Goal: Information Seeking & Learning: Compare options

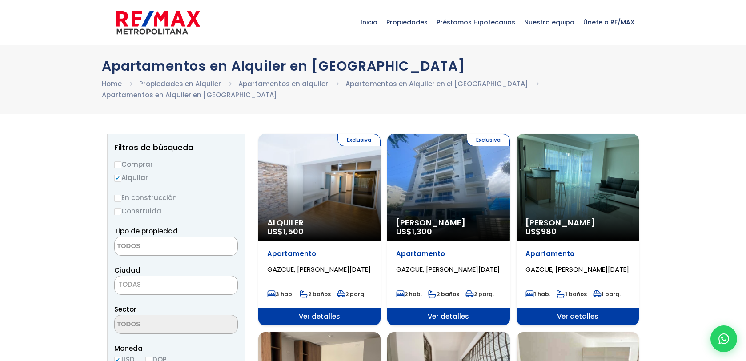
select select
click at [469, 180] on div "Exclusiva Alquiler Amueblado US$ 1,300" at bounding box center [448, 187] width 122 height 107
click at [441, 167] on div "Exclusiva Alquiler Amueblado US$ 1,300" at bounding box center [448, 187] width 122 height 107
click at [429, 226] on span "1,300" at bounding box center [422, 231] width 20 height 11
click at [434, 180] on div "Exclusiva Alquiler Amueblado US$ 1,300" at bounding box center [448, 187] width 122 height 107
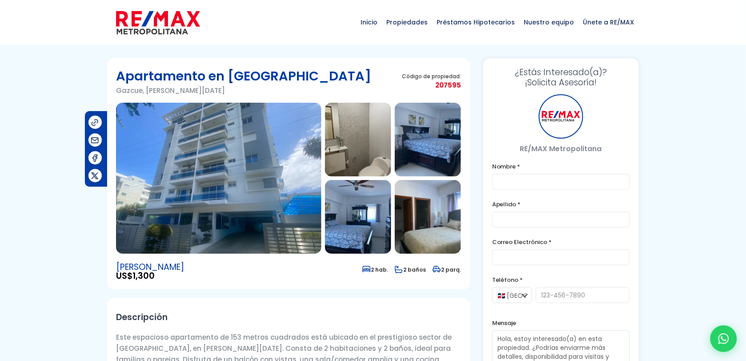
click at [225, 218] on img at bounding box center [218, 178] width 205 height 151
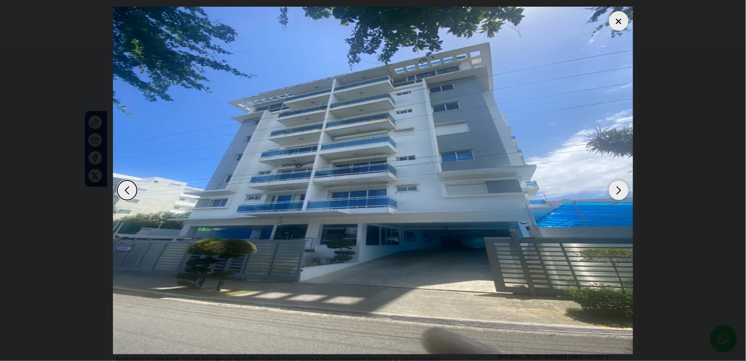
click at [614, 187] on div "Next slide" at bounding box center [619, 190] width 20 height 20
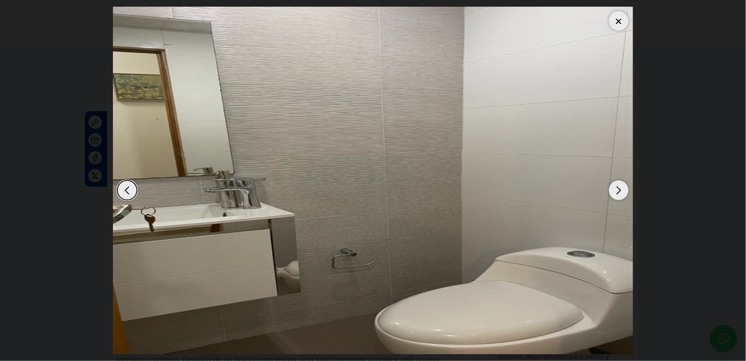
click at [614, 187] on div "Next slide" at bounding box center [619, 190] width 20 height 20
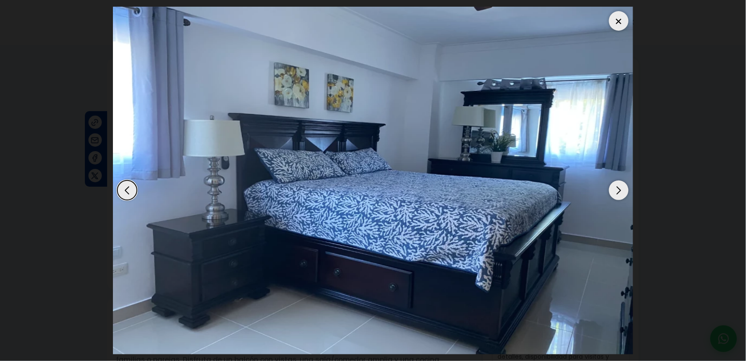
click at [614, 188] on div "Next slide" at bounding box center [619, 190] width 20 height 20
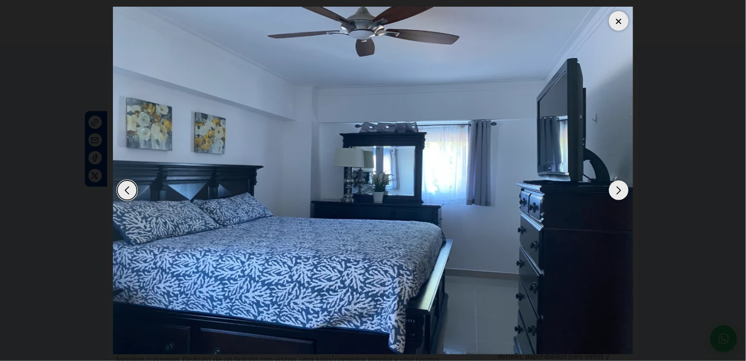
click at [614, 188] on div "Next slide" at bounding box center [619, 190] width 20 height 20
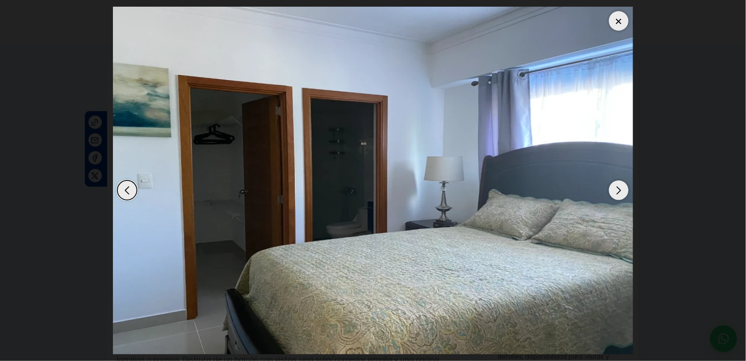
click at [614, 188] on div "Next slide" at bounding box center [619, 190] width 20 height 20
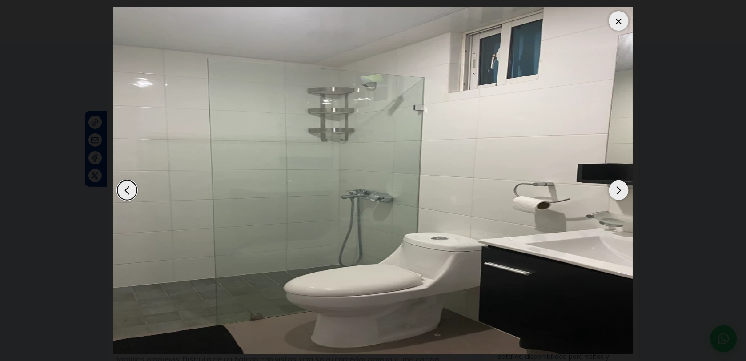
click at [614, 188] on div "Next slide" at bounding box center [619, 190] width 20 height 20
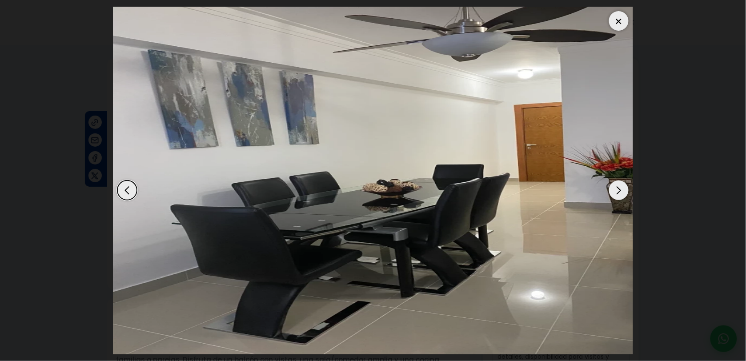
click at [614, 188] on div "Next slide" at bounding box center [619, 190] width 20 height 20
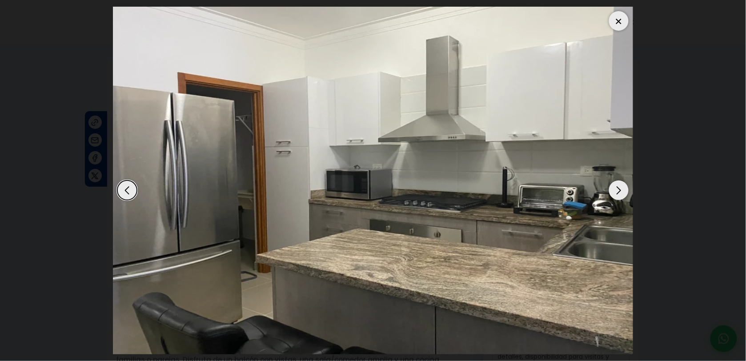
click at [614, 188] on div "Next slide" at bounding box center [619, 190] width 20 height 20
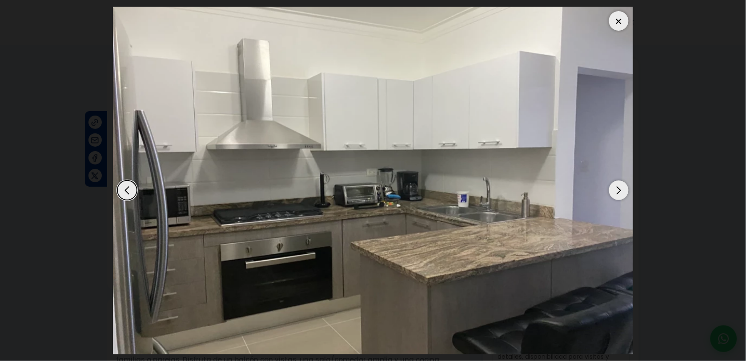
click at [614, 188] on div "Next slide" at bounding box center [619, 190] width 20 height 20
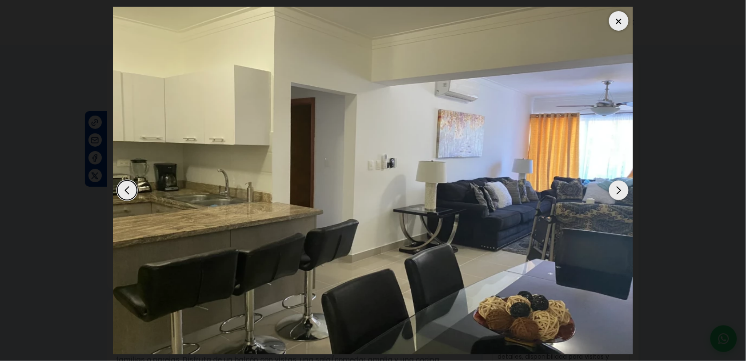
click at [614, 188] on div "Next slide" at bounding box center [619, 190] width 20 height 20
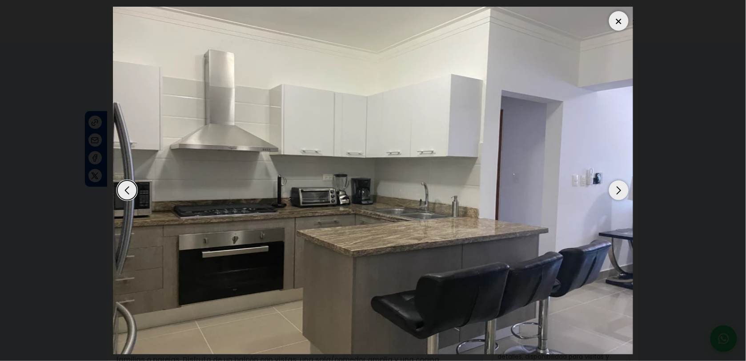
click at [614, 188] on div "Next slide" at bounding box center [619, 190] width 20 height 20
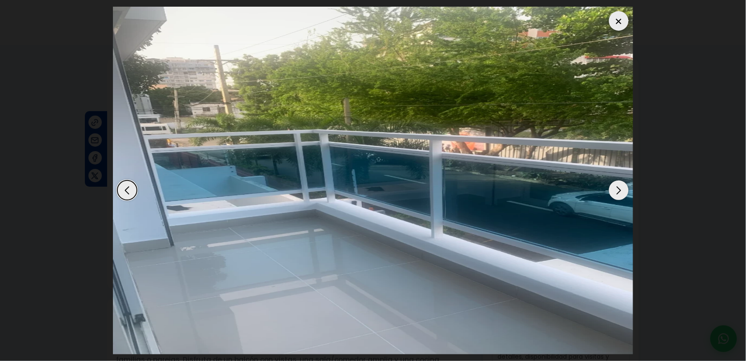
click at [614, 188] on div "Next slide" at bounding box center [619, 190] width 20 height 20
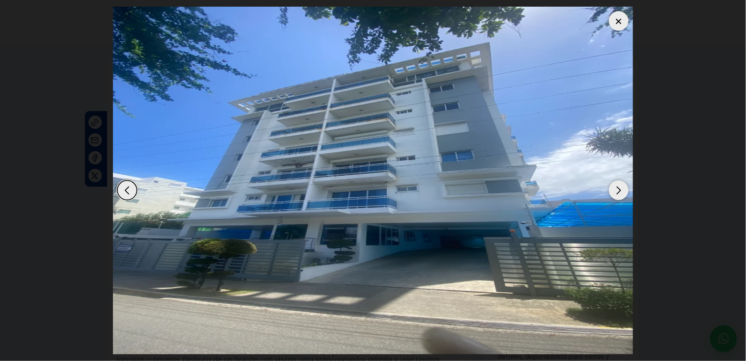
click at [614, 188] on div "Next slide" at bounding box center [619, 190] width 20 height 20
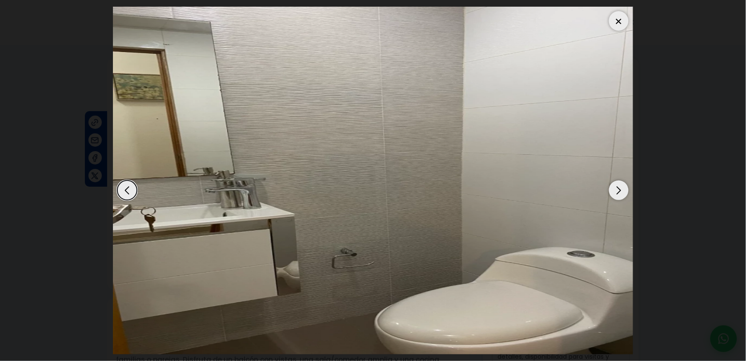
click at [614, 188] on div "Next slide" at bounding box center [619, 190] width 20 height 20
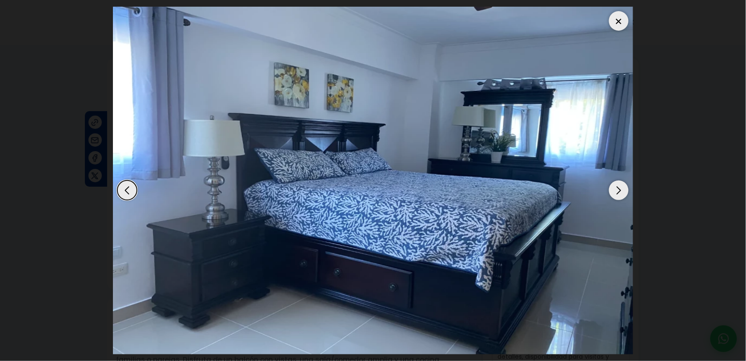
click at [614, 188] on div "Next slide" at bounding box center [619, 190] width 20 height 20
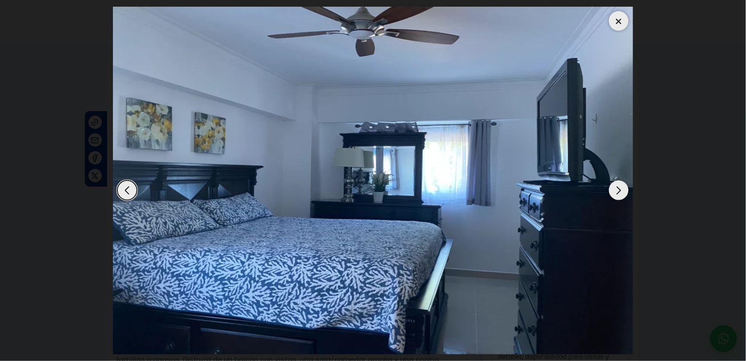
click at [640, 125] on dialog at bounding box center [372, 180] width 533 height 361
click at [618, 26] on div at bounding box center [619, 21] width 20 height 20
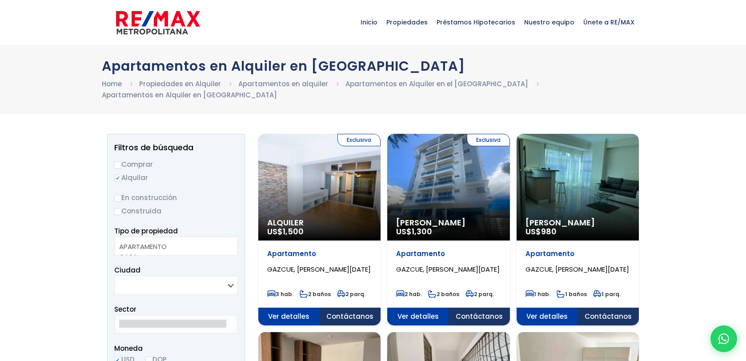
select select
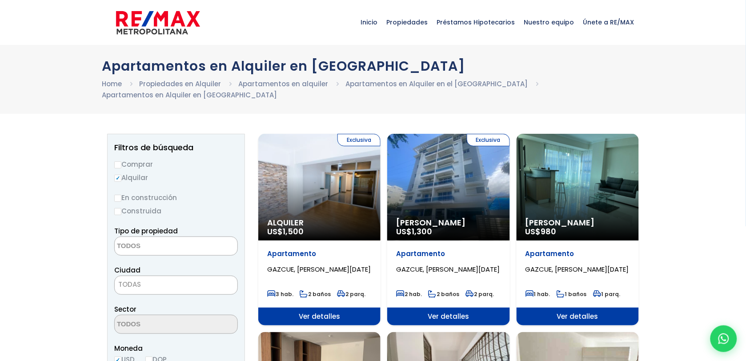
click at [588, 187] on div "Alquiler Amueblado US$ 980" at bounding box center [577, 187] width 122 height 107
click at [593, 181] on div "Alquiler Amueblado US$ 980" at bounding box center [577, 187] width 122 height 107
click at [605, 195] on div "Alquiler Amueblado US$ 980" at bounding box center [577, 187] width 122 height 107
click at [544, 226] on span "980" at bounding box center [549, 231] width 16 height 11
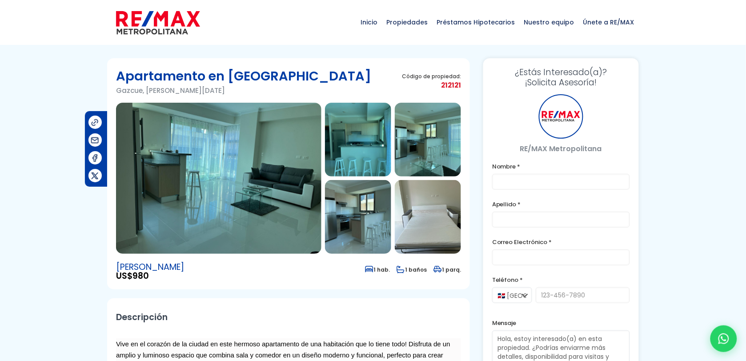
click at [152, 176] on img at bounding box center [218, 178] width 205 height 151
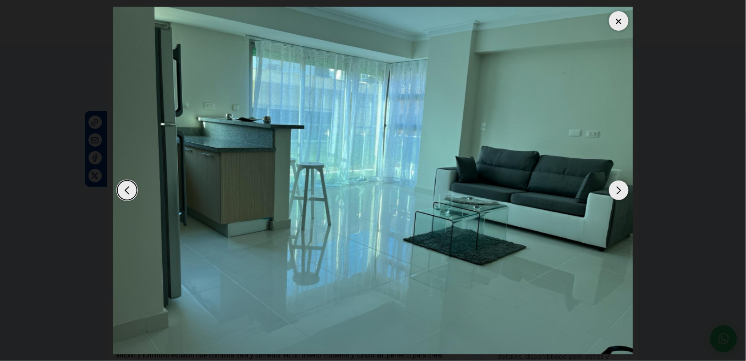
click at [621, 189] on div "Next slide" at bounding box center [619, 190] width 20 height 20
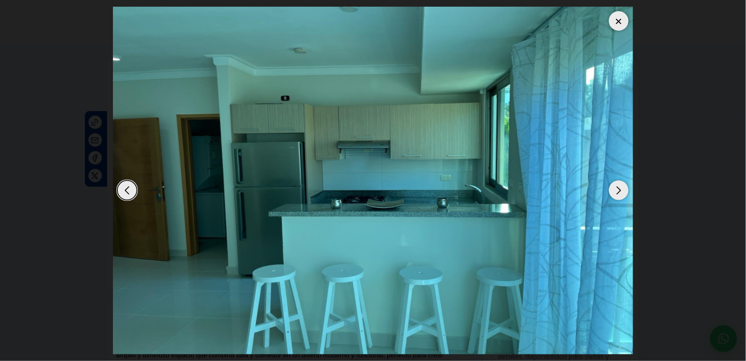
click at [621, 190] on div "Next slide" at bounding box center [619, 190] width 20 height 20
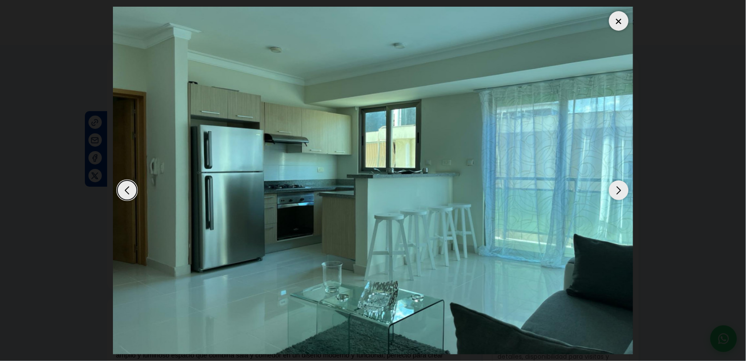
click at [621, 189] on div "Next slide" at bounding box center [619, 190] width 20 height 20
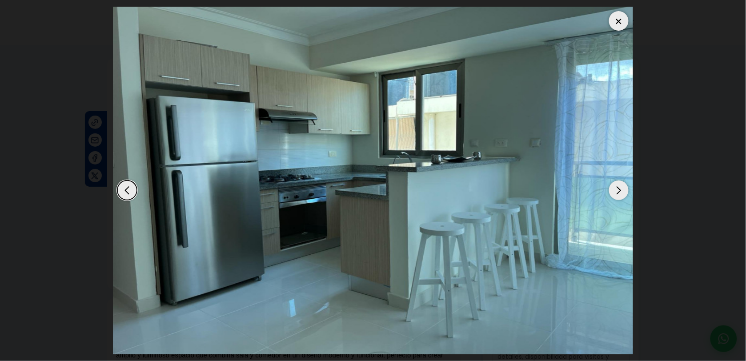
click at [616, 26] on div at bounding box center [619, 21] width 20 height 20
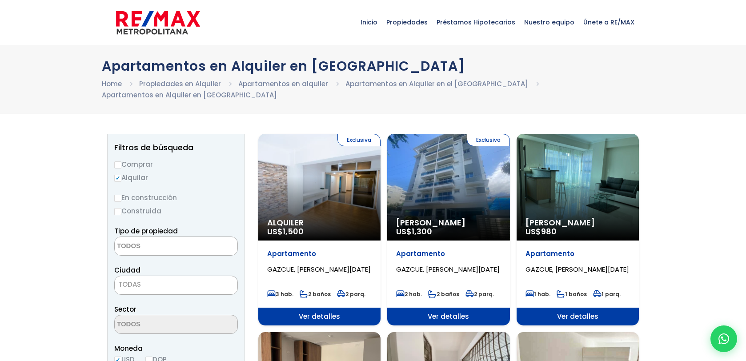
select select
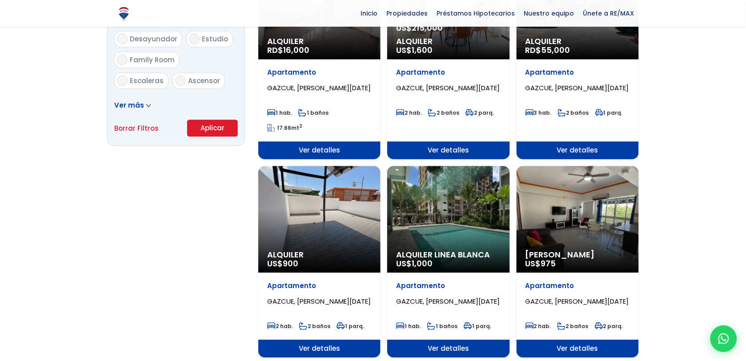
scroll to position [622, 0]
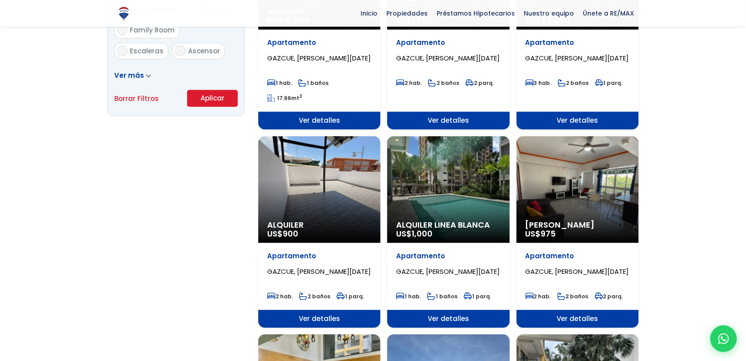
click at [579, 168] on div "Alquiler Amueblado US$ 975" at bounding box center [577, 189] width 122 height 107
click at [577, 187] on div "Alquiler Amueblado US$ 975" at bounding box center [577, 189] width 122 height 107
click at [558, 220] on span "[PERSON_NAME]" at bounding box center [577, 224] width 104 height 9
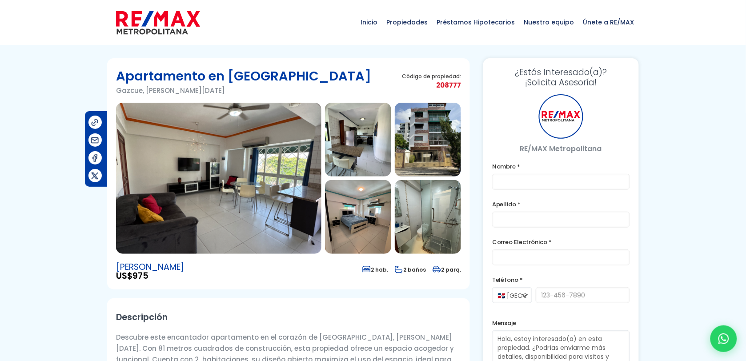
click at [220, 198] on img at bounding box center [218, 178] width 205 height 151
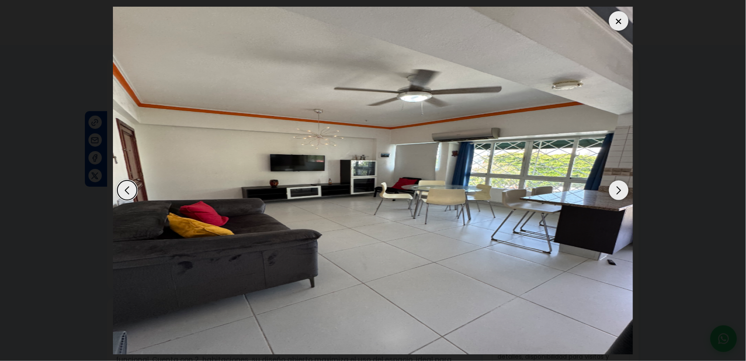
click at [619, 193] on div "Next slide" at bounding box center [619, 190] width 20 height 20
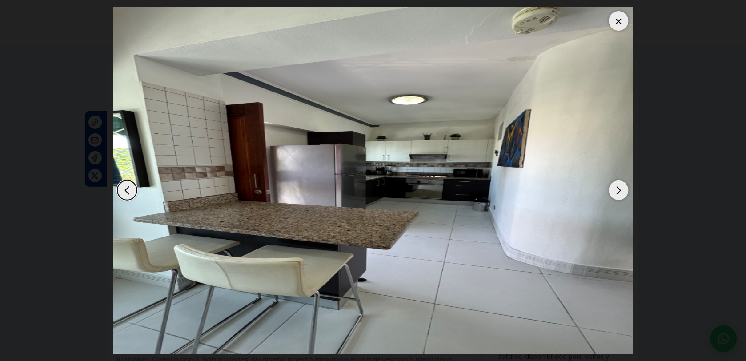
click at [619, 193] on div "Next slide" at bounding box center [619, 190] width 20 height 20
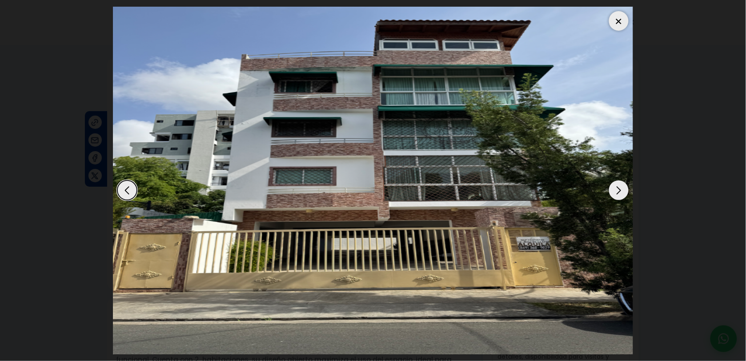
click at [128, 196] on div "Previous slide" at bounding box center [127, 190] width 20 height 20
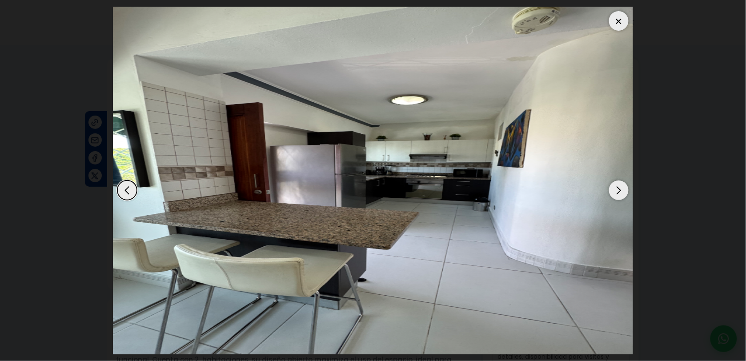
click at [127, 197] on div "Previous slide" at bounding box center [127, 190] width 20 height 20
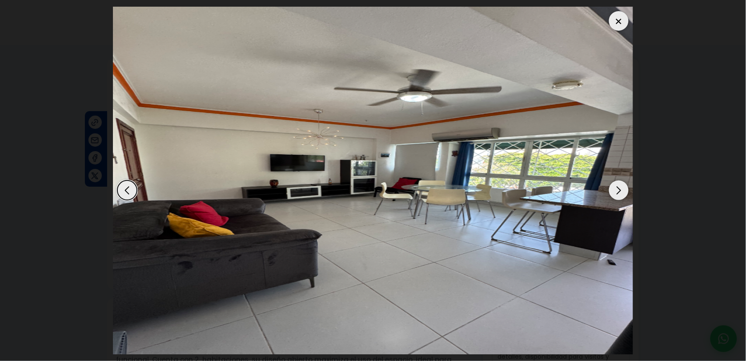
click at [606, 191] on img "1 / 7" at bounding box center [373, 181] width 520 height 348
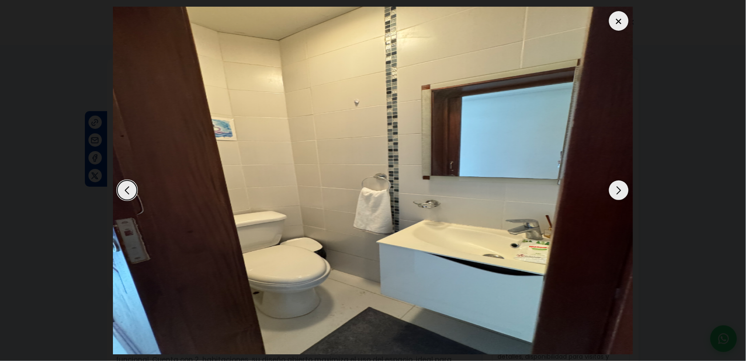
click at [606, 192] on img "7 / 7" at bounding box center [373, 181] width 520 height 348
click at [617, 191] on div "Next slide" at bounding box center [619, 190] width 20 height 20
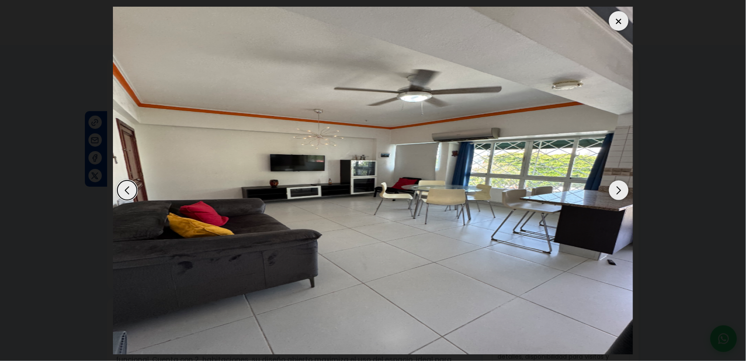
click at [617, 191] on div "Next slide" at bounding box center [619, 190] width 20 height 20
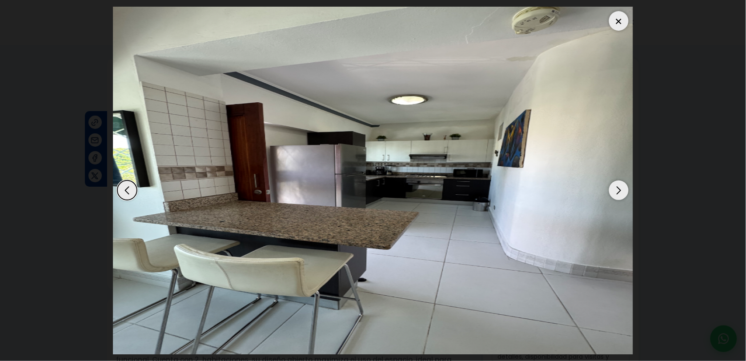
click at [617, 191] on div "Next slide" at bounding box center [619, 190] width 20 height 20
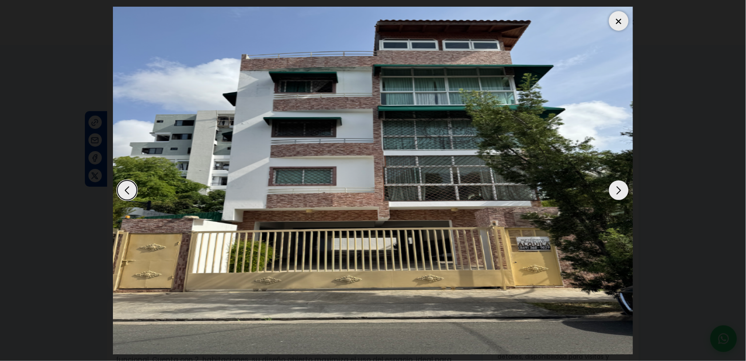
click at [617, 191] on div "Next slide" at bounding box center [619, 190] width 20 height 20
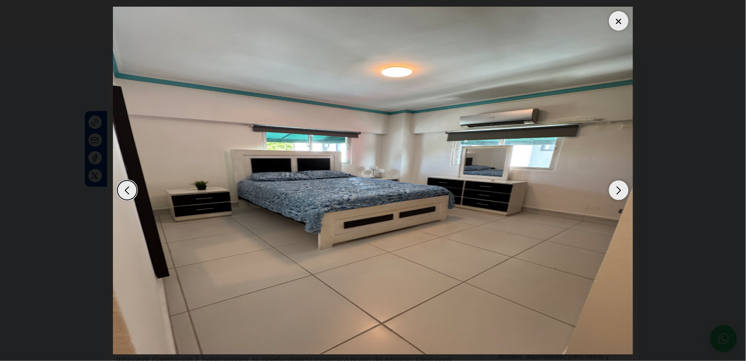
click at [617, 191] on div "Next slide" at bounding box center [619, 190] width 20 height 20
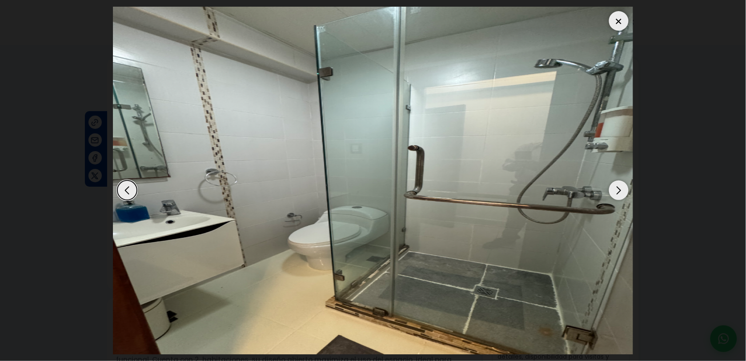
click at [617, 192] on div "Next slide" at bounding box center [619, 190] width 20 height 20
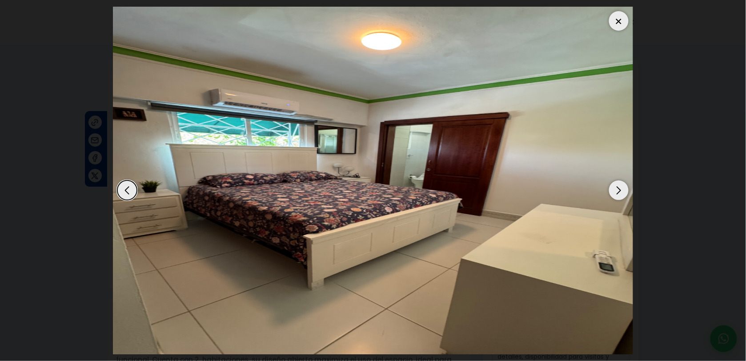
click at [617, 191] on div "Next slide" at bounding box center [619, 190] width 20 height 20
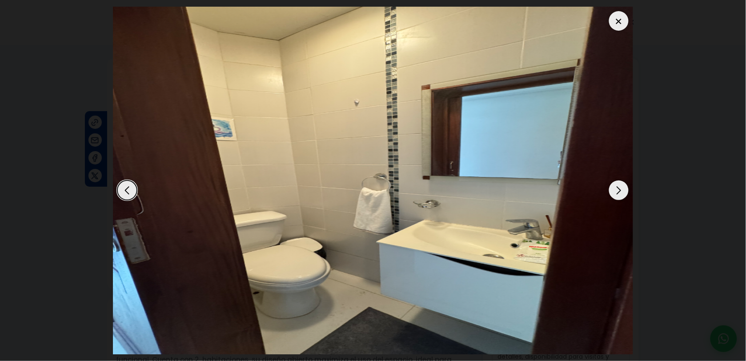
click at [617, 193] on div "Next slide" at bounding box center [619, 190] width 20 height 20
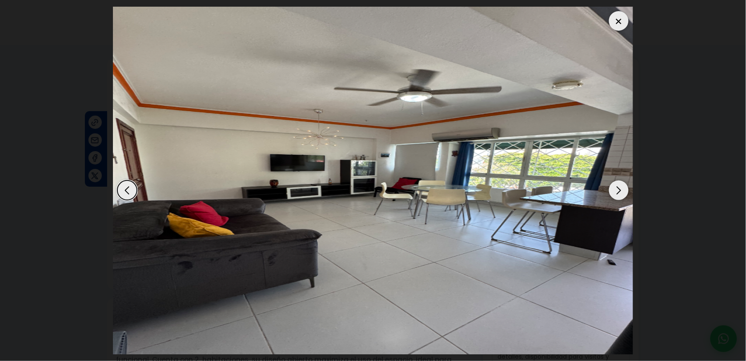
click at [617, 194] on div "Next slide" at bounding box center [619, 190] width 20 height 20
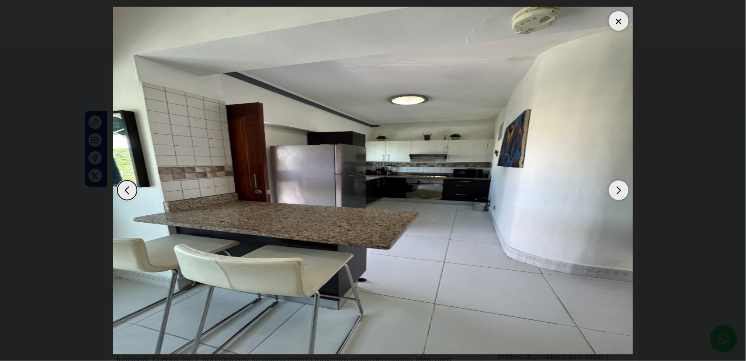
click at [640, 198] on dialog at bounding box center [372, 180] width 533 height 361
click at [623, 23] on div at bounding box center [619, 21] width 20 height 20
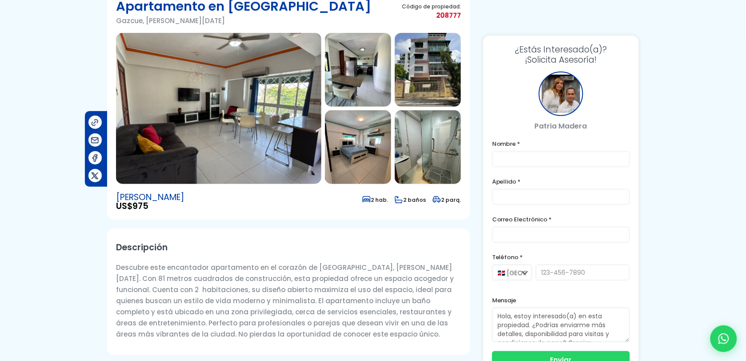
scroll to position [3, 0]
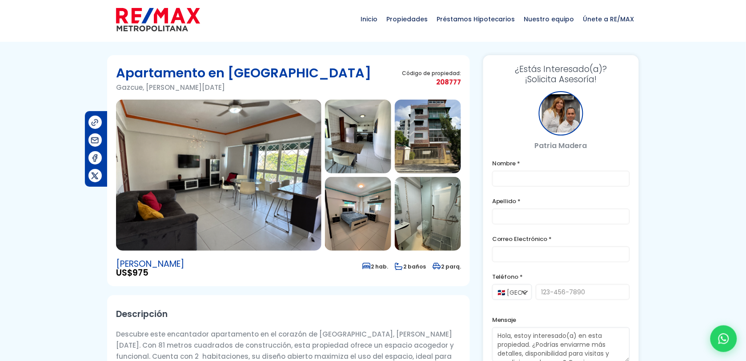
click at [212, 161] on img at bounding box center [218, 175] width 205 height 151
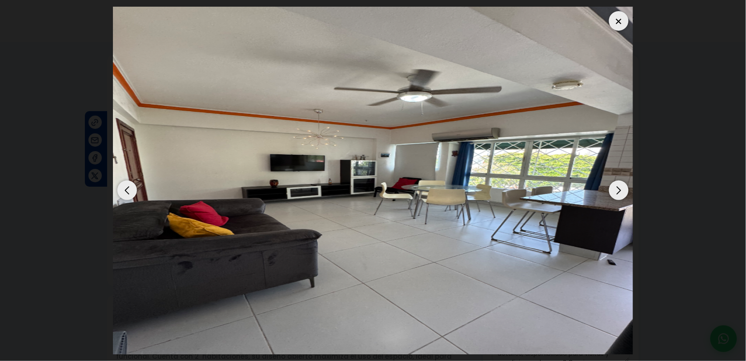
click at [624, 24] on div at bounding box center [619, 21] width 20 height 20
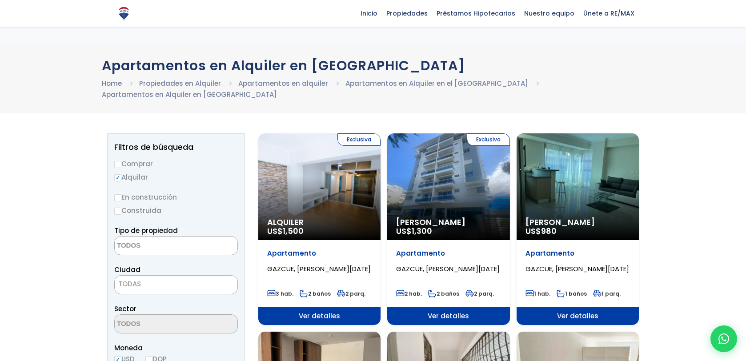
select select
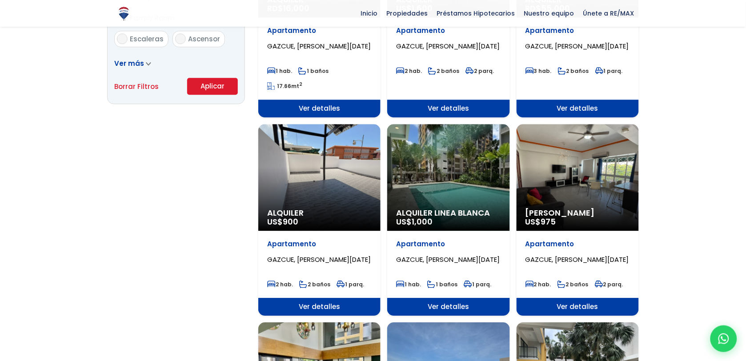
scroll to position [629, 0]
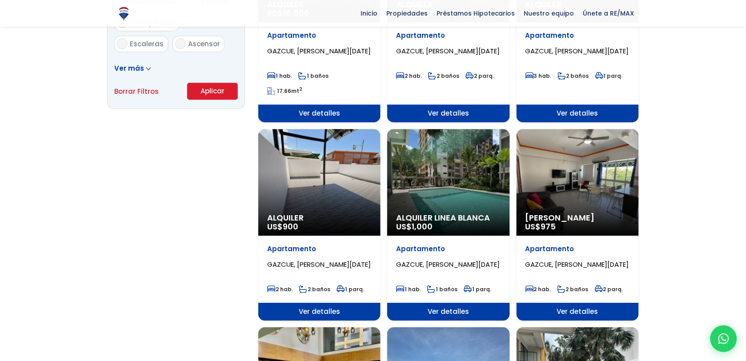
click at [600, 161] on div "Alquiler Amueblado US$ 975" at bounding box center [577, 182] width 122 height 107
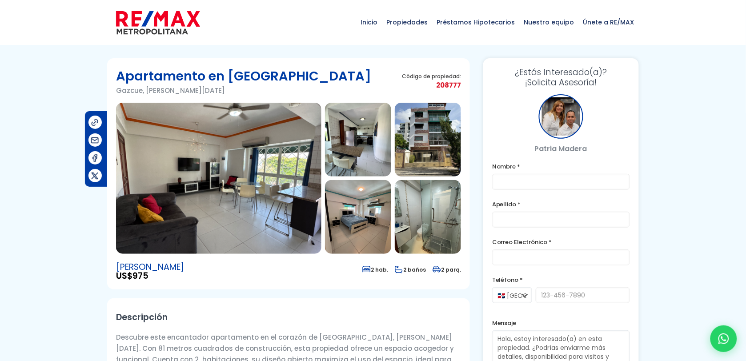
click at [238, 145] on img at bounding box center [218, 178] width 205 height 151
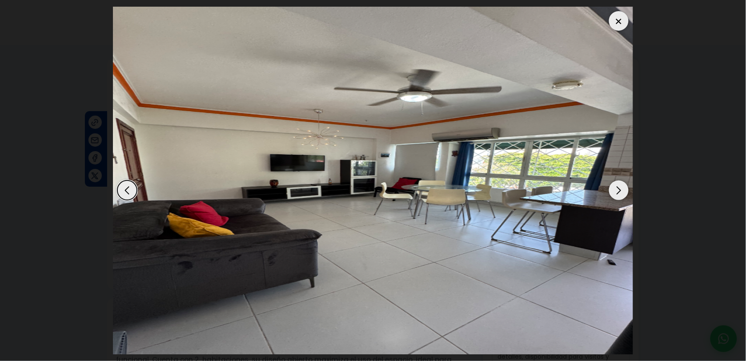
click at [620, 190] on div "Next slide" at bounding box center [619, 190] width 20 height 20
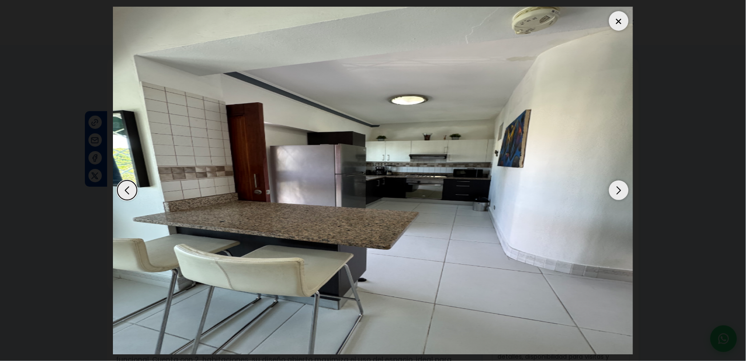
click at [620, 190] on div "Next slide" at bounding box center [619, 190] width 20 height 20
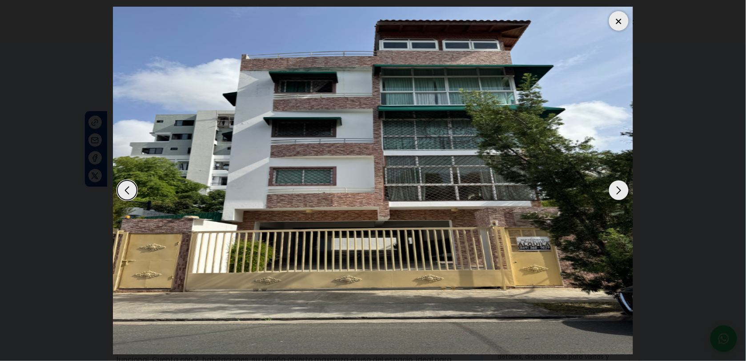
click at [640, 180] on dialog at bounding box center [372, 180] width 533 height 361
click at [613, 12] on img "3 / 7" at bounding box center [373, 181] width 520 height 348
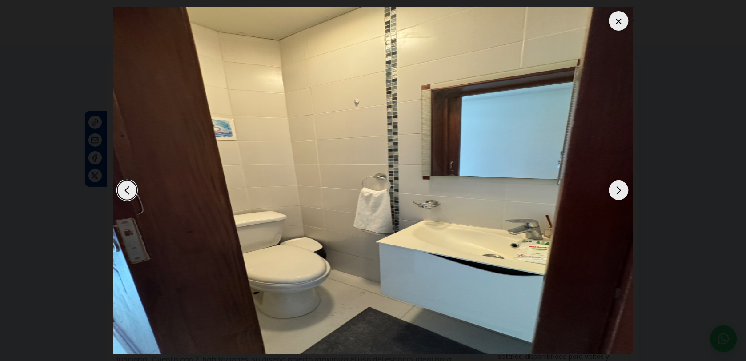
click at [616, 25] on div at bounding box center [619, 21] width 20 height 20
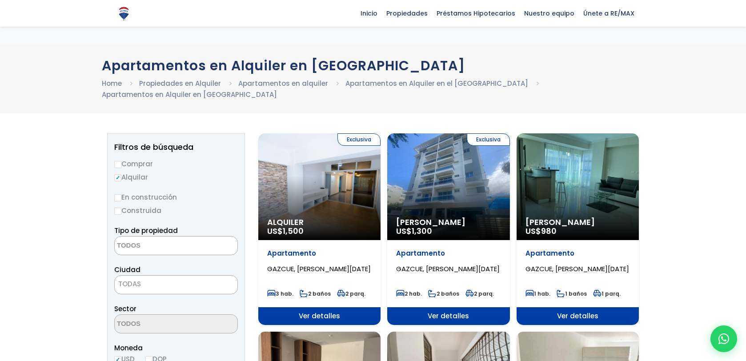
select select
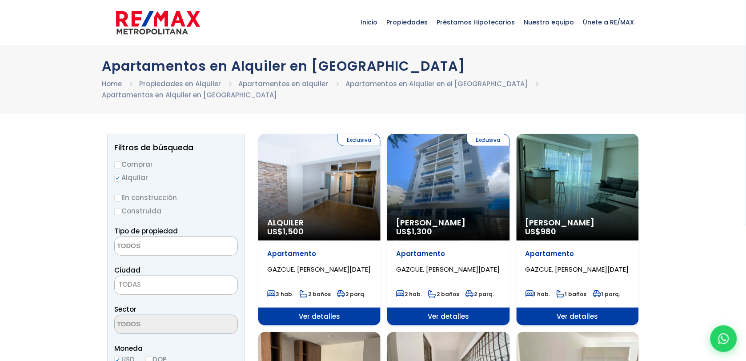
click at [470, 169] on div "Exclusiva Alquiler Amueblado US$ 1,300" at bounding box center [448, 187] width 122 height 107
click at [470, 170] on div "Exclusiva Alquiler Amueblado US$ 1,300" at bounding box center [448, 187] width 122 height 107
click at [451, 170] on div "Exclusiva Alquiler Amueblado US$ 1,300" at bounding box center [448, 187] width 122 height 107
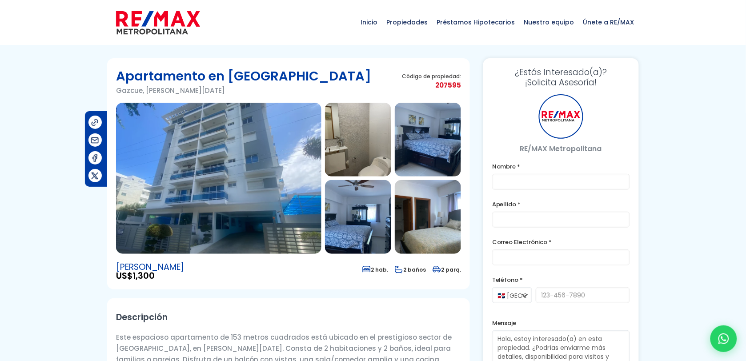
click at [261, 210] on img at bounding box center [218, 178] width 205 height 151
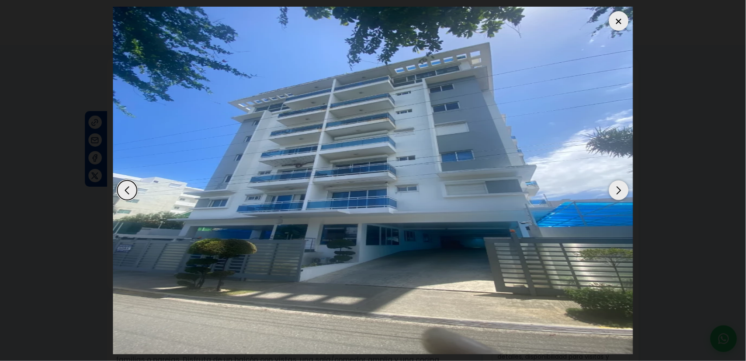
click at [616, 189] on div "Next slide" at bounding box center [619, 190] width 20 height 20
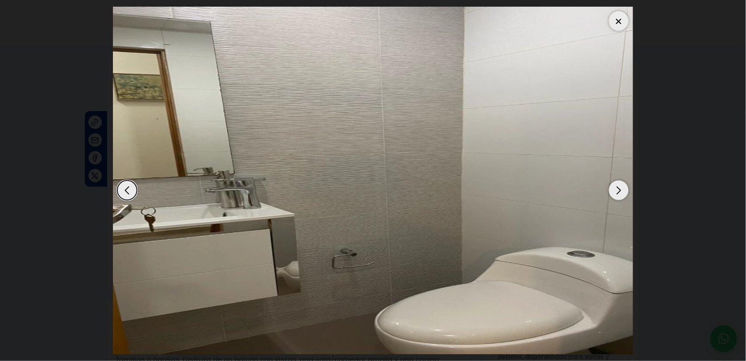
click at [616, 189] on div "Next slide" at bounding box center [619, 190] width 20 height 20
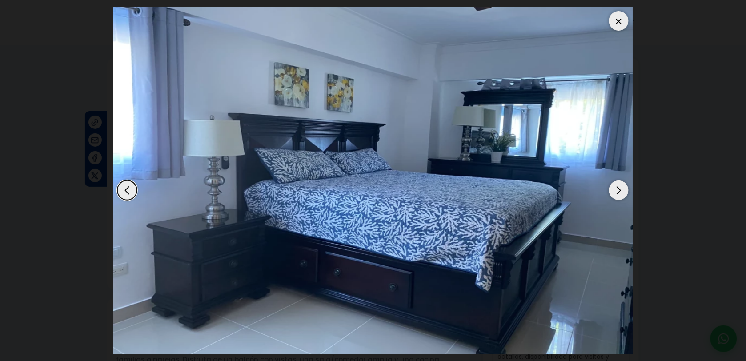
click at [616, 189] on div "Next slide" at bounding box center [619, 190] width 20 height 20
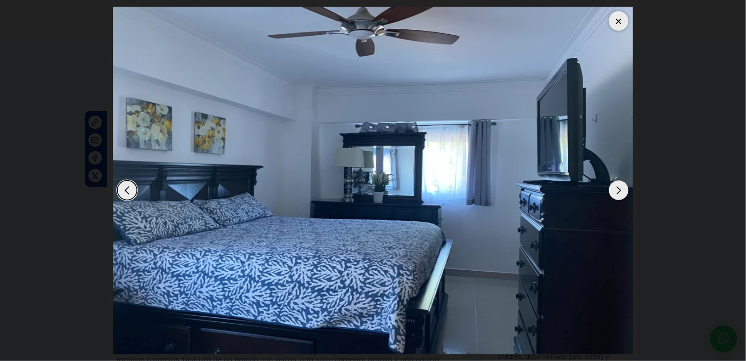
click at [616, 189] on div "Next slide" at bounding box center [619, 190] width 20 height 20
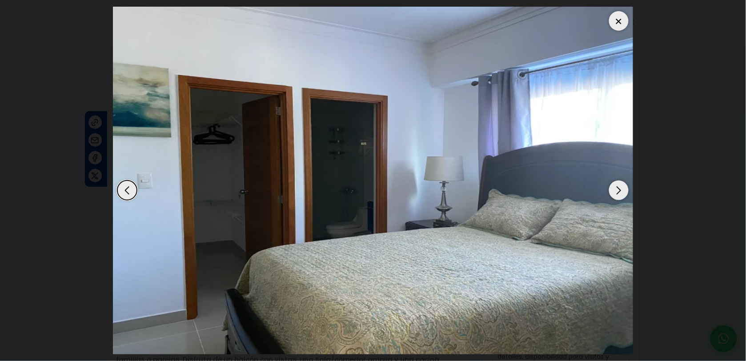
click at [616, 189] on div "Next slide" at bounding box center [619, 190] width 20 height 20
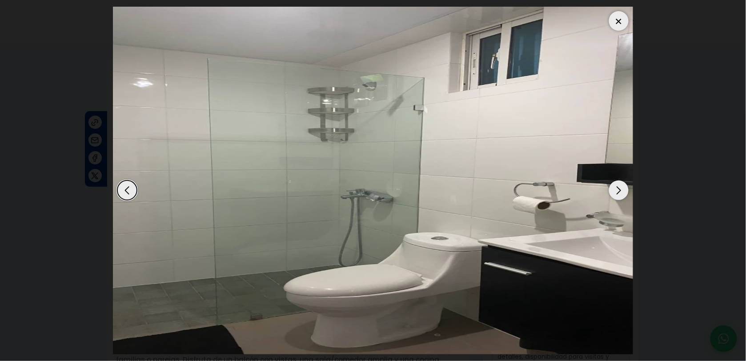
click at [640, 169] on dialog at bounding box center [372, 180] width 533 height 361
click at [628, 24] on div at bounding box center [619, 21] width 20 height 20
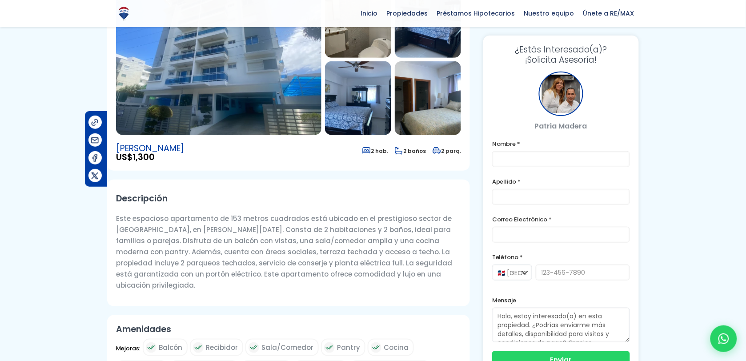
scroll to position [192, 0]
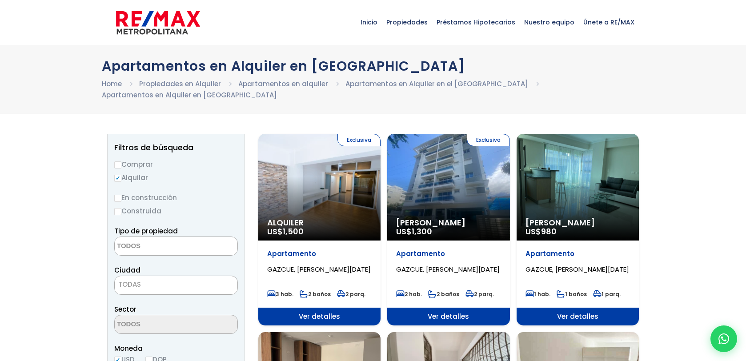
select select
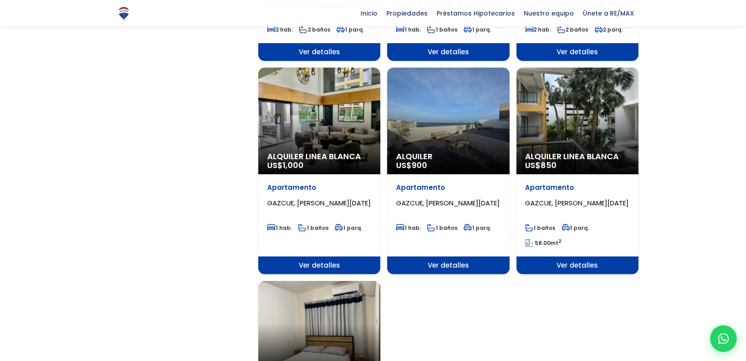
scroll to position [911, 0]
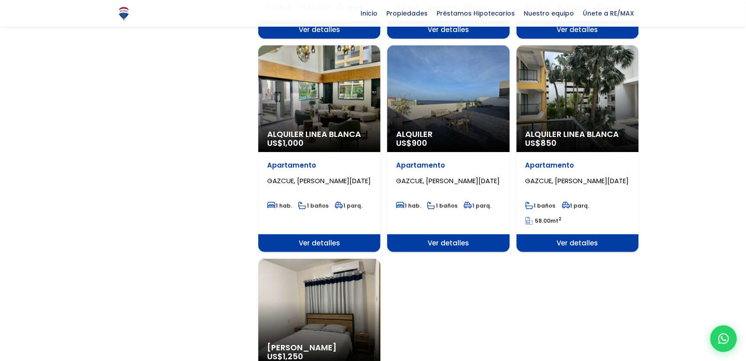
click at [305, 293] on div "Alquiler Amueblado US$ 1,250" at bounding box center [319, 312] width 122 height 107
click at [328, 301] on div "Alquiler Amueblado US$ 1,250" at bounding box center [319, 312] width 122 height 107
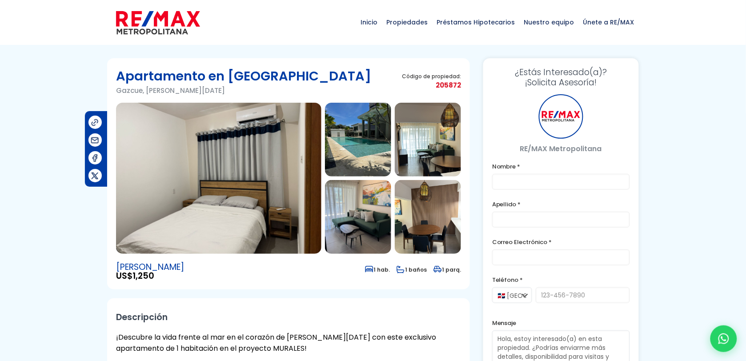
click at [274, 161] on img at bounding box center [218, 178] width 205 height 151
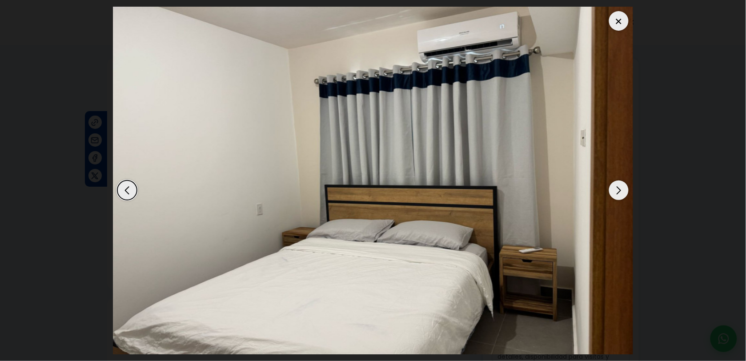
click at [616, 188] on div "Next slide" at bounding box center [619, 190] width 20 height 20
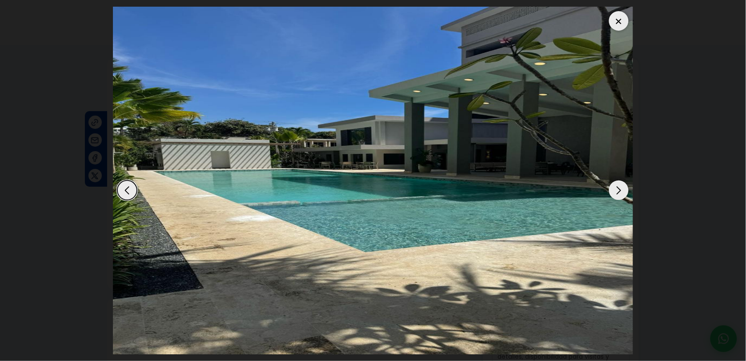
click at [616, 188] on div "Next slide" at bounding box center [619, 190] width 20 height 20
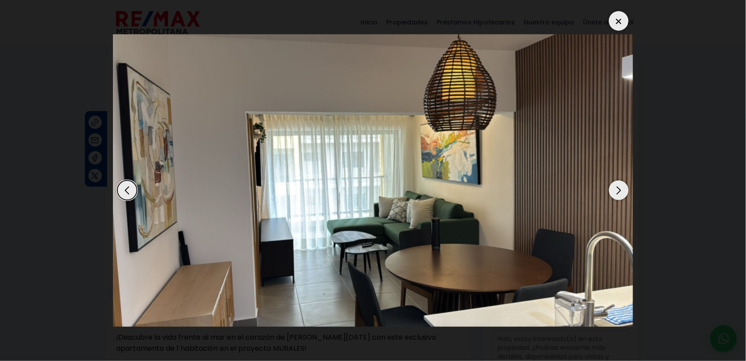
click at [640, 116] on dialog at bounding box center [372, 180] width 533 height 361
click at [623, 14] on div at bounding box center [619, 21] width 20 height 20
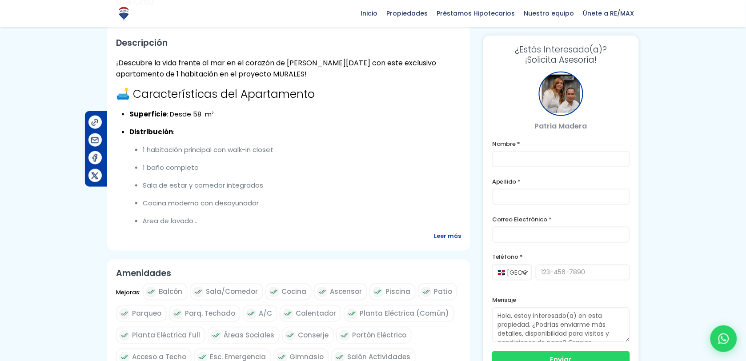
scroll to position [289, 0]
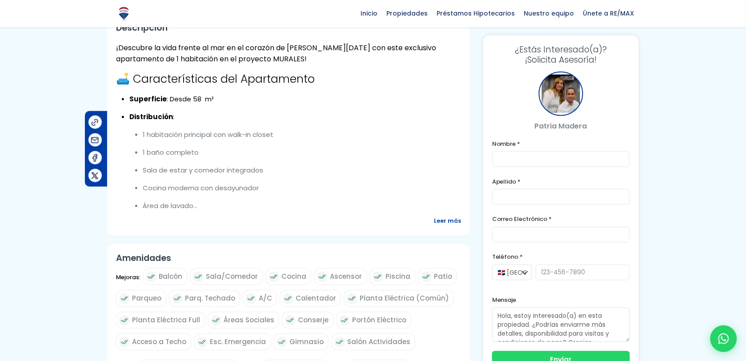
click at [453, 219] on span "Leer más" at bounding box center [447, 221] width 27 height 11
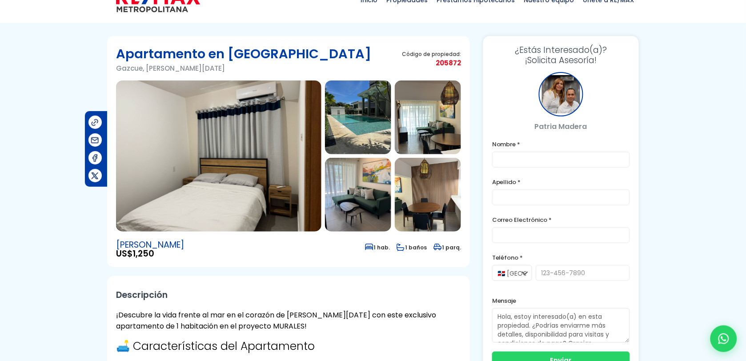
scroll to position [15, 0]
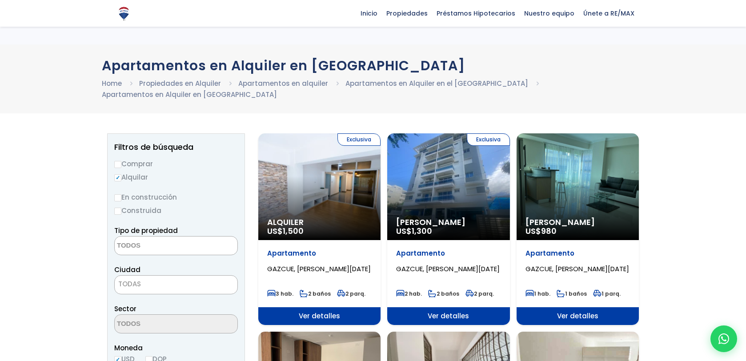
select select
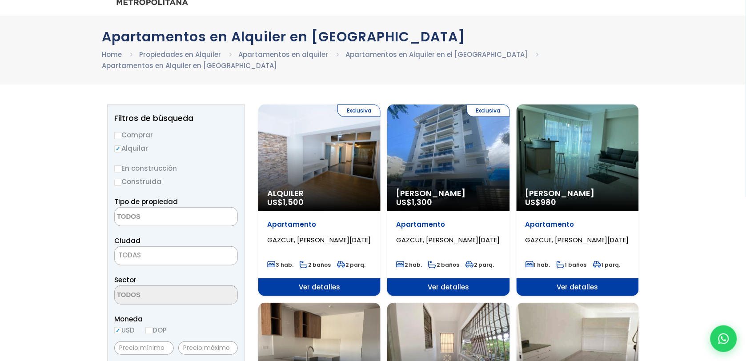
scroll to position [22, 0]
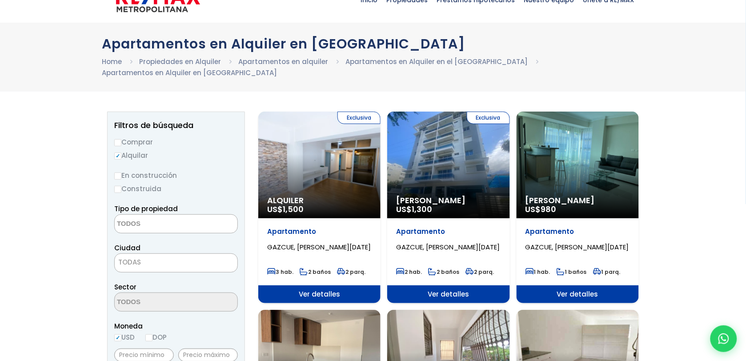
click at [449, 140] on div "Exclusiva Alquiler Amueblado US$ 1,300" at bounding box center [448, 165] width 122 height 107
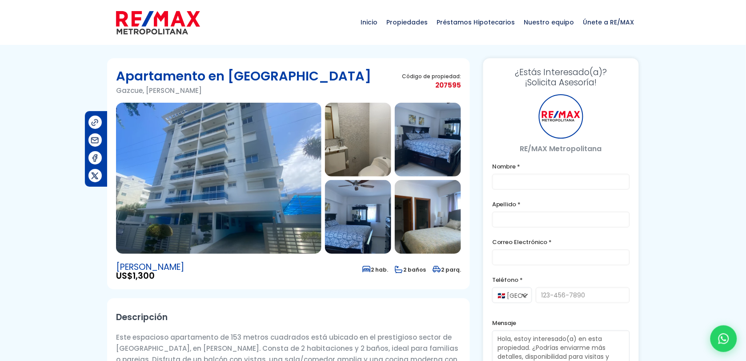
click at [269, 159] on img at bounding box center [218, 178] width 205 height 151
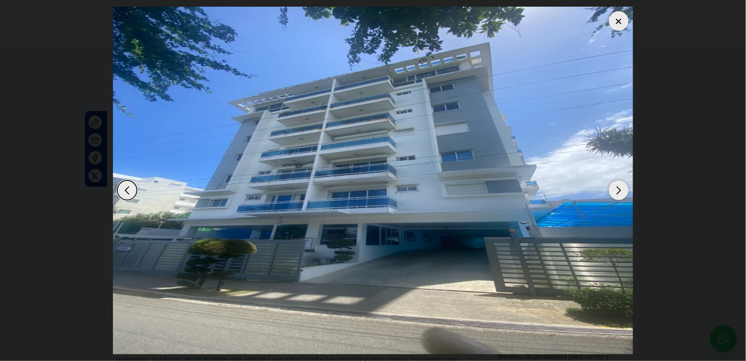
click at [620, 192] on div "Next slide" at bounding box center [619, 190] width 20 height 20
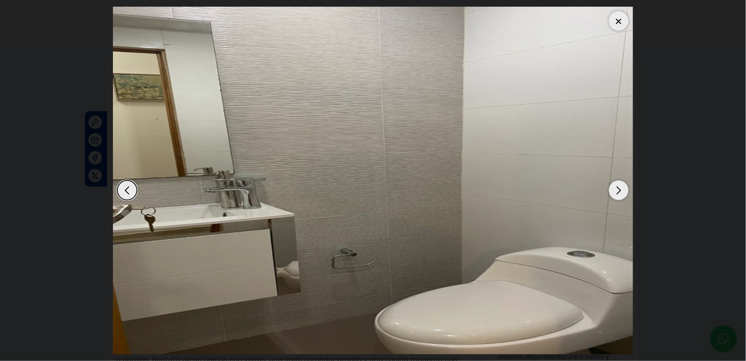
click at [622, 31] on img "2 / 12" at bounding box center [373, 181] width 520 height 348
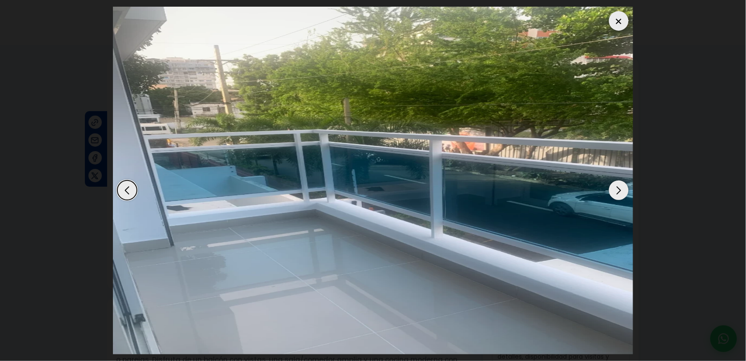
click at [619, 192] on div "Next slide" at bounding box center [619, 190] width 20 height 20
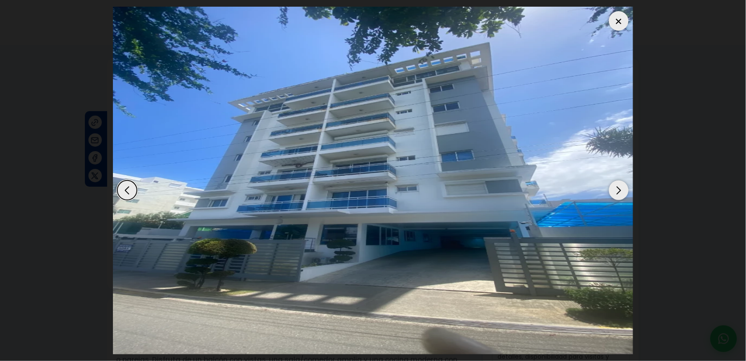
click at [132, 192] on div "Previous slide" at bounding box center [127, 190] width 20 height 20
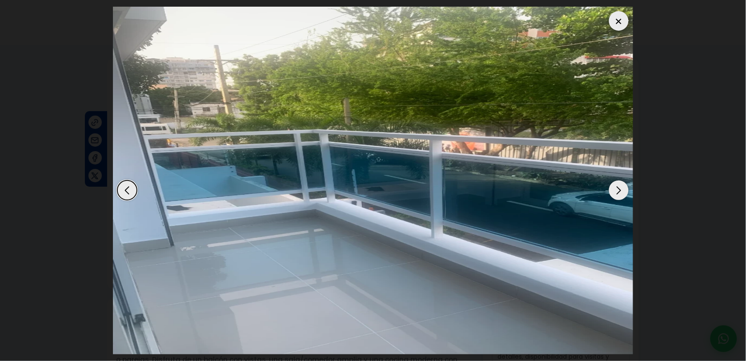
click at [125, 189] on div "Previous slide" at bounding box center [127, 190] width 20 height 20
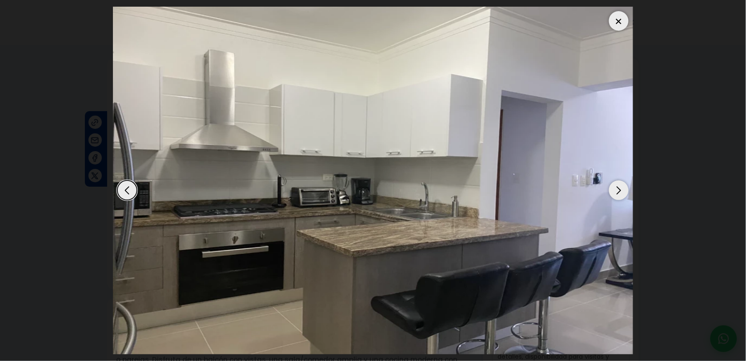
click at [616, 24] on div at bounding box center [619, 21] width 20 height 20
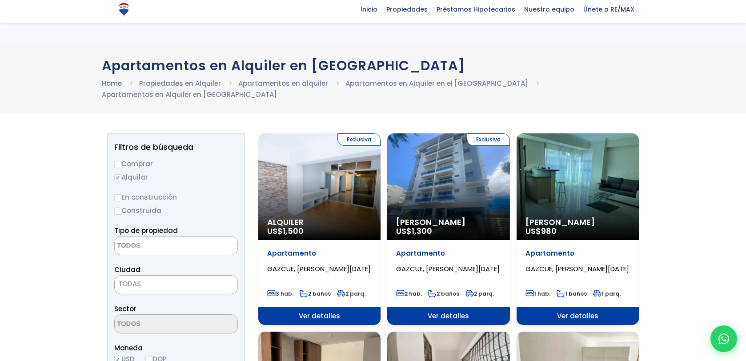
select select
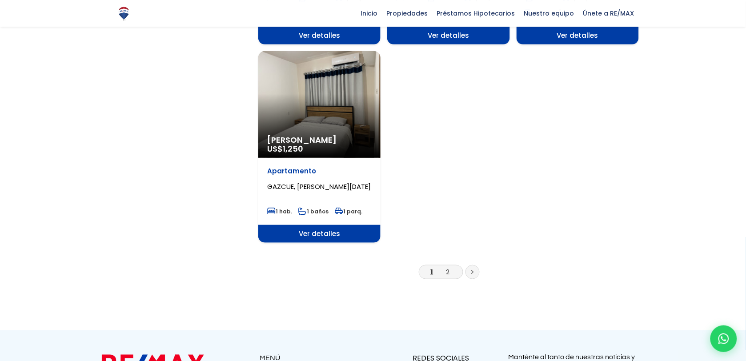
scroll to position [1170, 0]
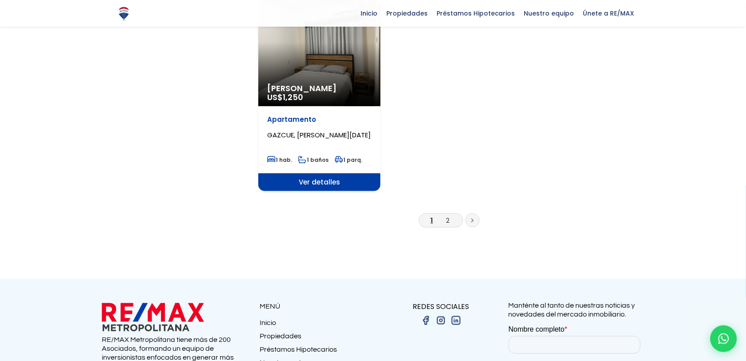
click at [355, 89] on p "Alquiler Amueblado US$ 1,250" at bounding box center [319, 93] width 104 height 18
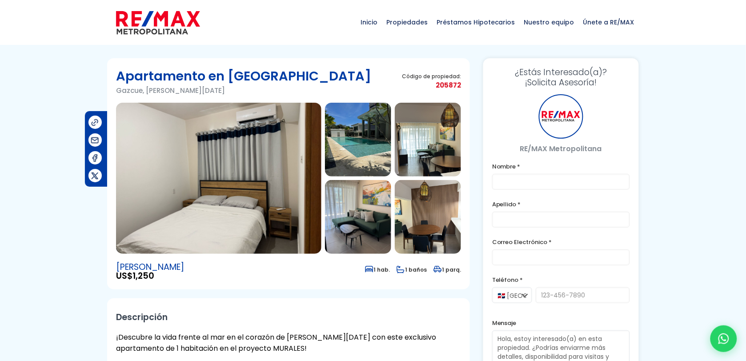
click at [206, 136] on img at bounding box center [218, 178] width 205 height 151
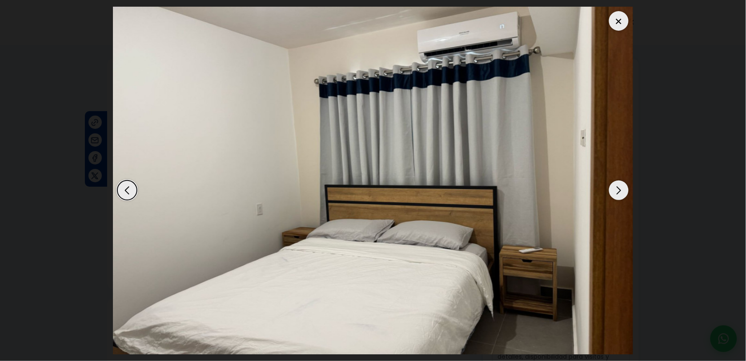
click at [623, 187] on div "Next slide" at bounding box center [619, 190] width 20 height 20
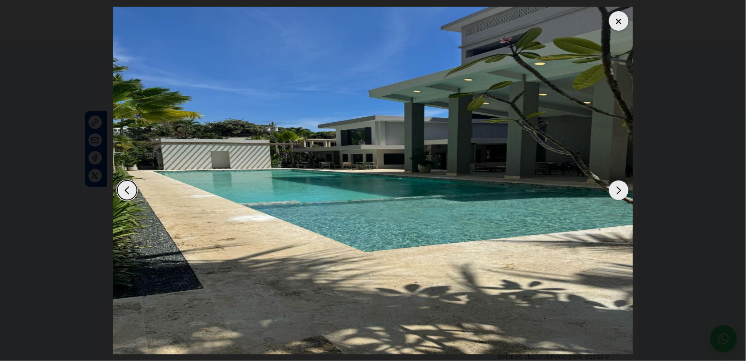
click at [623, 185] on div "Next slide" at bounding box center [619, 190] width 20 height 20
